Goal: Information Seeking & Learning: Learn about a topic

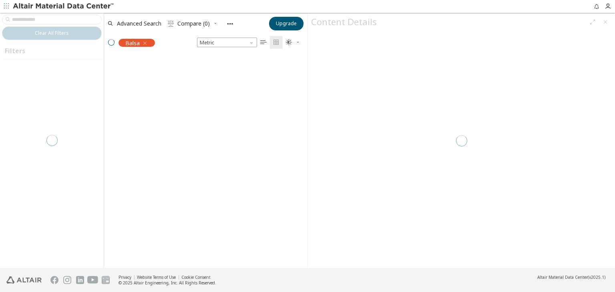
scroll to position [199, 197]
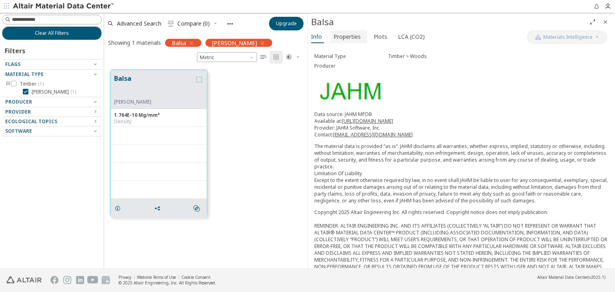
click at [347, 40] on span "Properties" at bounding box center [346, 36] width 27 height 13
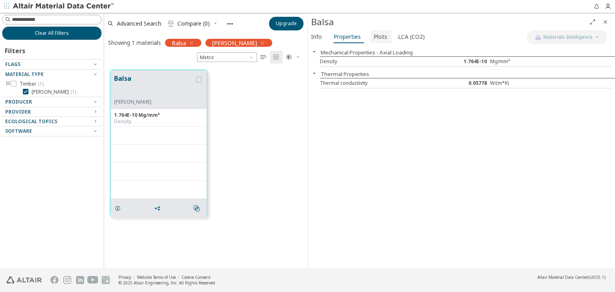
click at [379, 34] on span "Plots" at bounding box center [380, 36] width 14 height 13
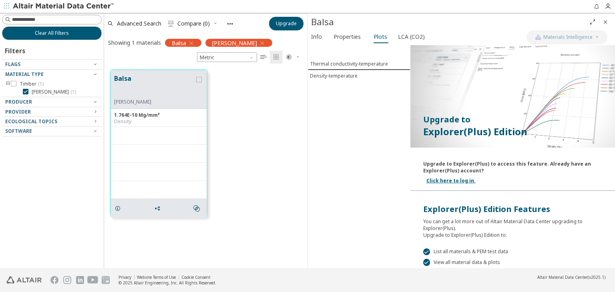
click at [347, 44] on div "Info Properties Plots LCA (CO2)" at bounding box center [417, 37] width 219 height 15
click at [347, 39] on span "Properties" at bounding box center [346, 36] width 27 height 13
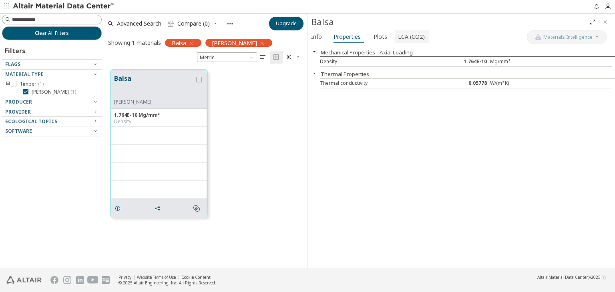
click at [415, 40] on span "LCA (CO2)" at bounding box center [411, 36] width 27 height 13
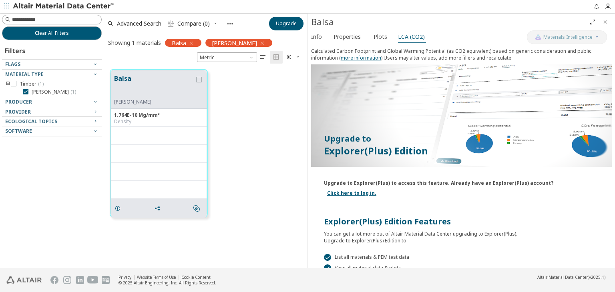
scroll to position [0, 0]
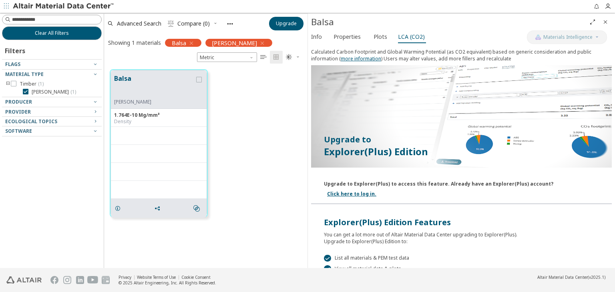
click at [381, 28] on div "Balsa" at bounding box center [461, 22] width 307 height 17
click at [380, 36] on span "Plots" at bounding box center [380, 36] width 14 height 13
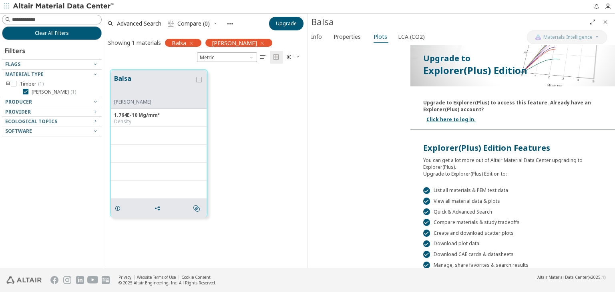
scroll to position [115, 0]
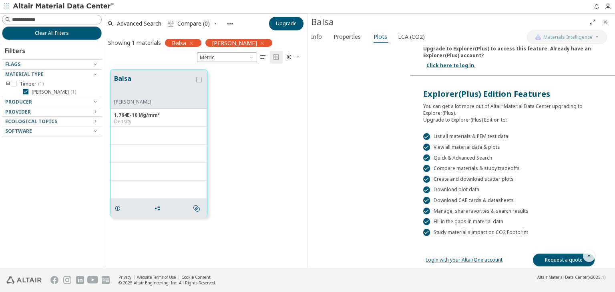
click at [458, 258] on link "Login with your AltairOne account" at bounding box center [463, 260] width 77 height 7
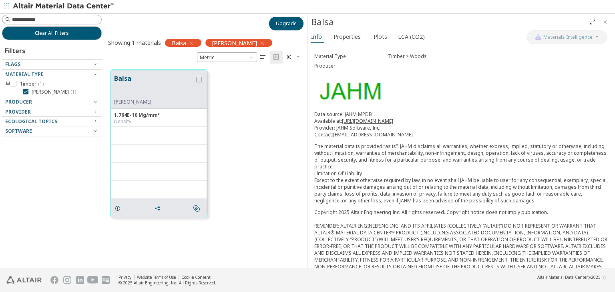
scroll to position [6, 6]
drag, startPoint x: 171, startPoint y: 29, endPoint x: 179, endPoint y: 31, distance: 7.9
click at [192, 40] on icon "button" at bounding box center [191, 43] width 6 height 6
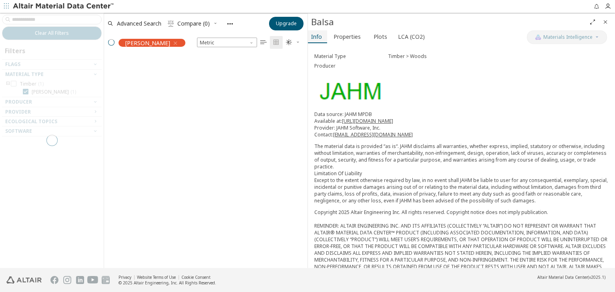
scroll to position [199, 197]
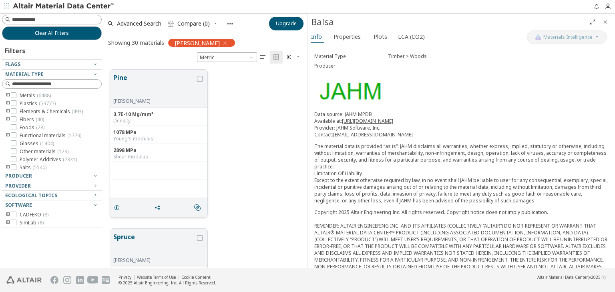
click at [139, 79] on button "Pine" at bounding box center [154, 85] width 82 height 25
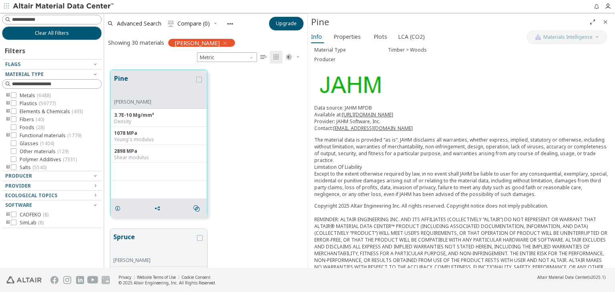
scroll to position [18, 0]
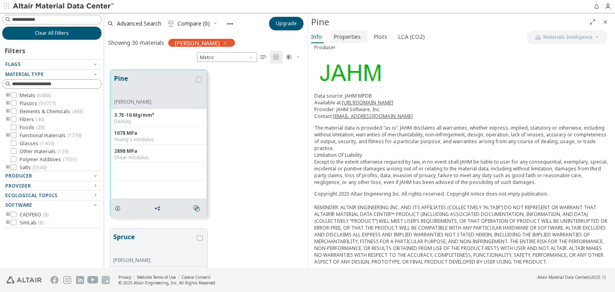
click at [343, 42] on button "Properties" at bounding box center [348, 36] width 37 height 13
